Goal: Task Accomplishment & Management: Use online tool/utility

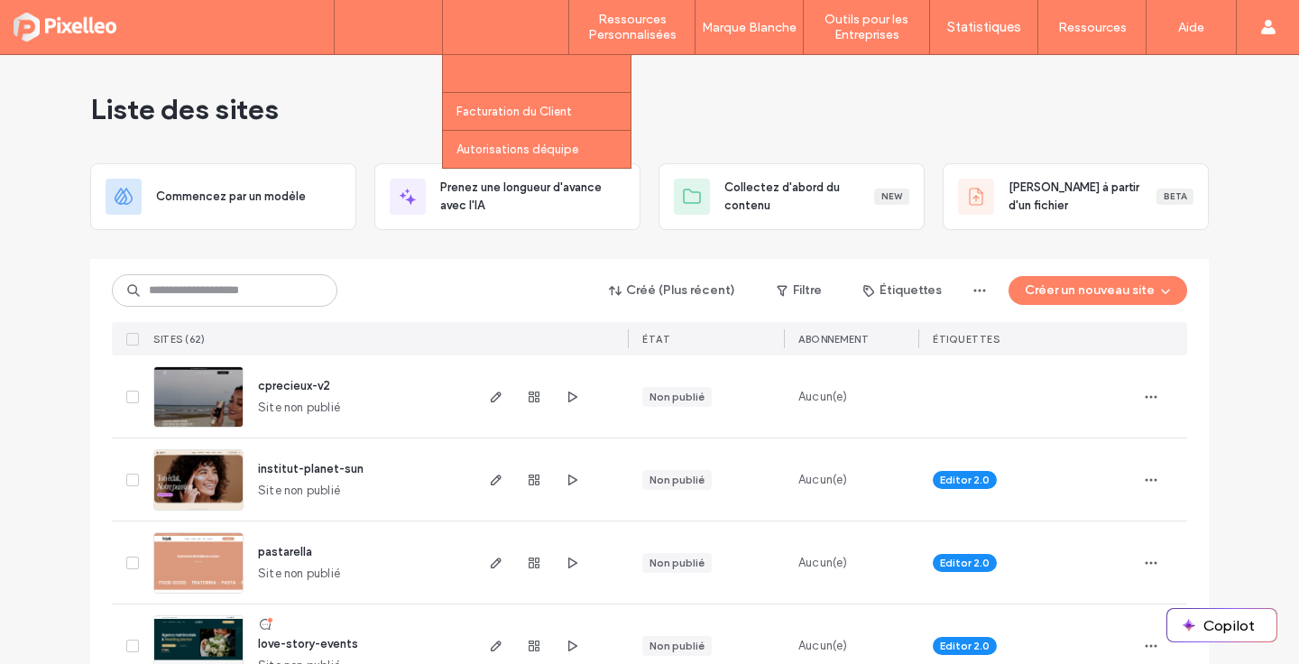
click at [502, 67] on label "Gestion des Clients" at bounding box center [511, 74] width 109 height 14
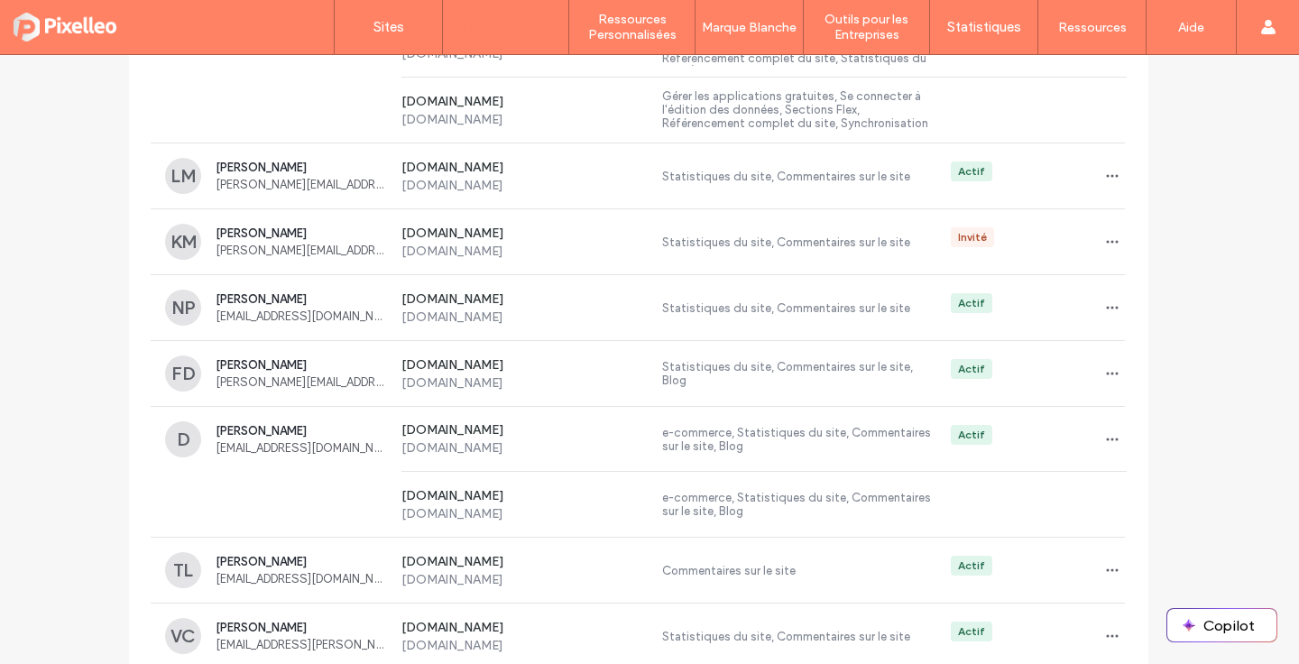
scroll to position [1931, 0]
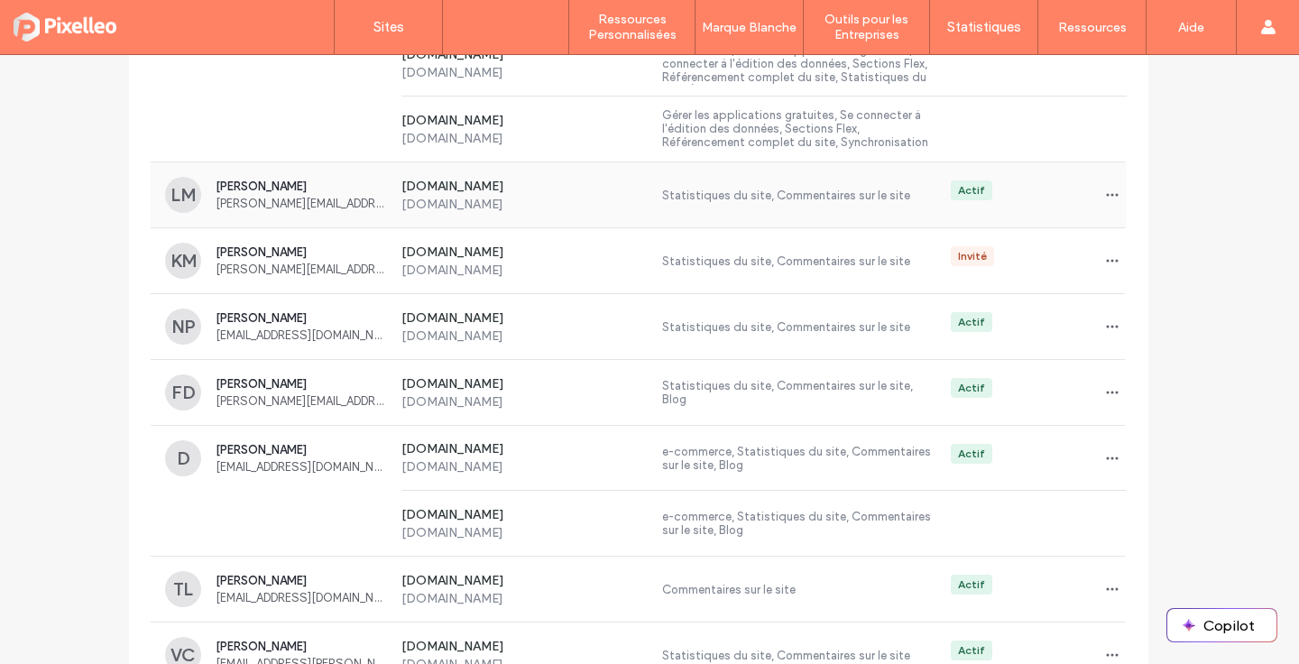
click at [331, 193] on div "[PERSON_NAME] [PERSON_NAME][EMAIL_ADDRESS][DOMAIN_NAME]" at bounding box center [301, 195] width 171 height 31
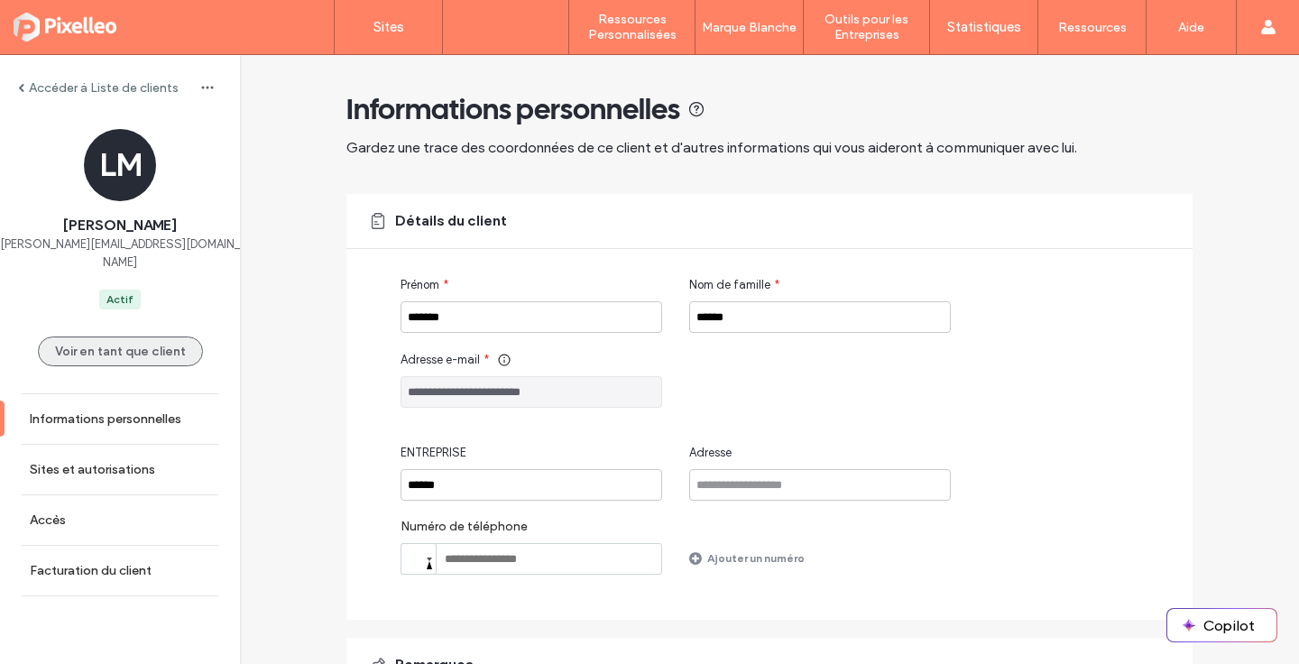
click at [164, 337] on button "Voir en tant que client" at bounding box center [120, 352] width 165 height 30
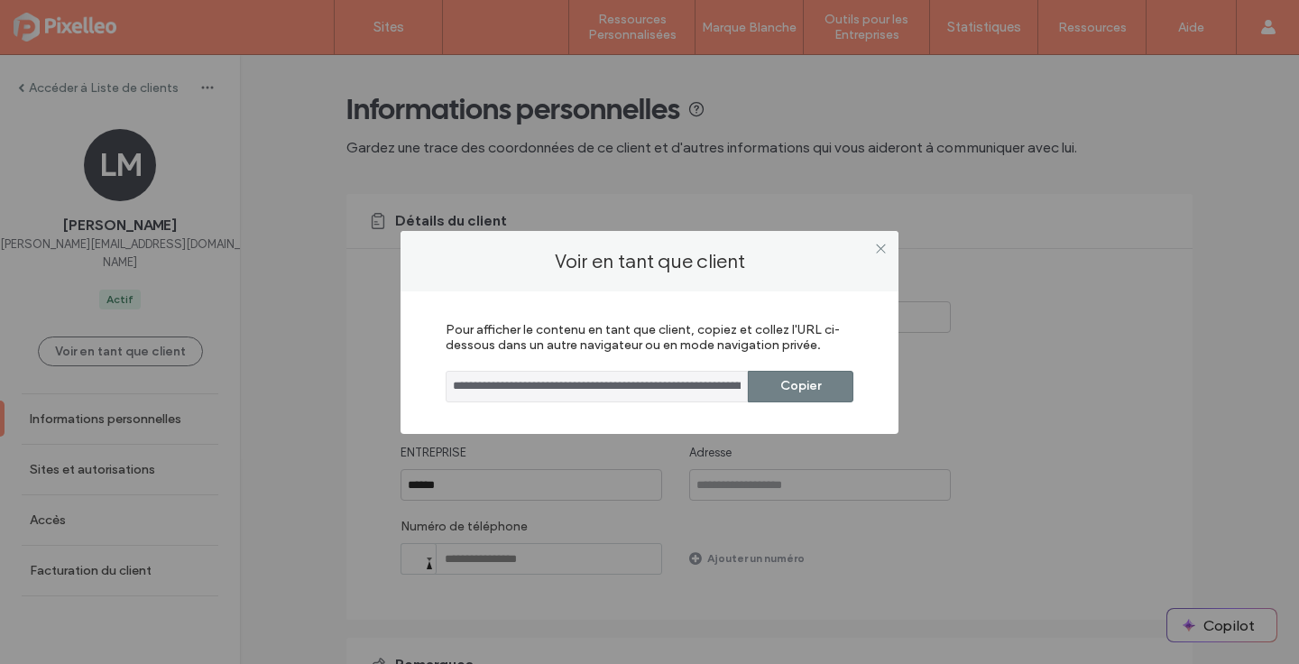
click at [771, 389] on button "Copier" at bounding box center [801, 387] width 106 height 32
